Goal: Download file/media

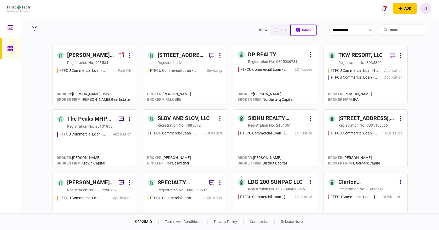
click at [384, 30] on input "search" at bounding box center [402, 30] width 47 height 11
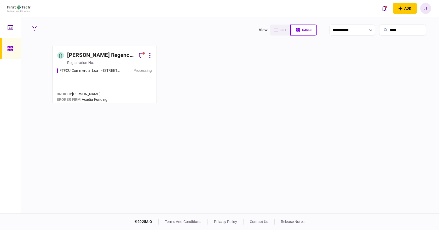
type input "*****"
drag, startPoint x: 121, startPoint y: 55, endPoint x: 112, endPoint y: 55, distance: 8.4
click at [112, 55] on div "[PERSON_NAME] Regency Partners LLC" at bounding box center [101, 55] width 68 height 8
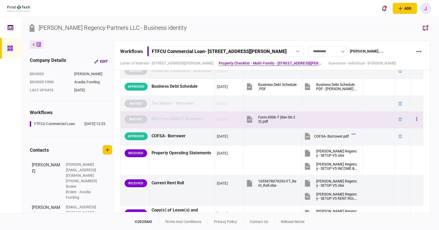
scroll to position [340, 0]
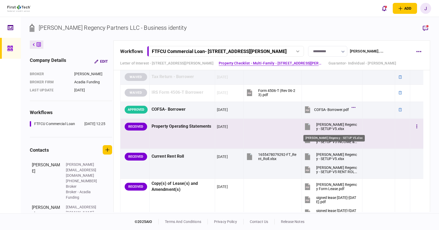
click at [329, 128] on div "[PERSON_NAME] Regency - SETUP V5.xlsx" at bounding box center [337, 127] width 42 height 8
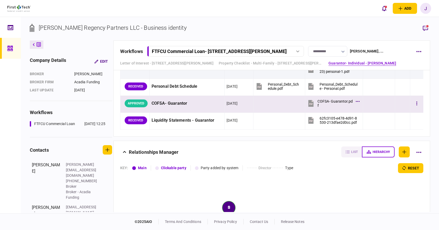
scroll to position [811, 0]
